Goal: Transaction & Acquisition: Subscribe to service/newsletter

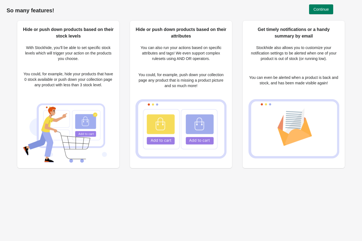
click at [311, 10] on button "Continue" at bounding box center [321, 9] width 24 height 10
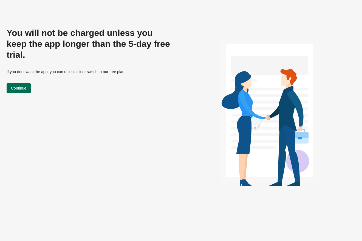
click at [21, 83] on button "Continue" at bounding box center [19, 88] width 24 height 10
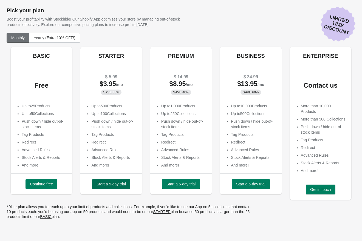
click at [104, 184] on span "Start a 5-day trial" at bounding box center [110, 184] width 29 height 4
